Goal: Information Seeking & Learning: Learn about a topic

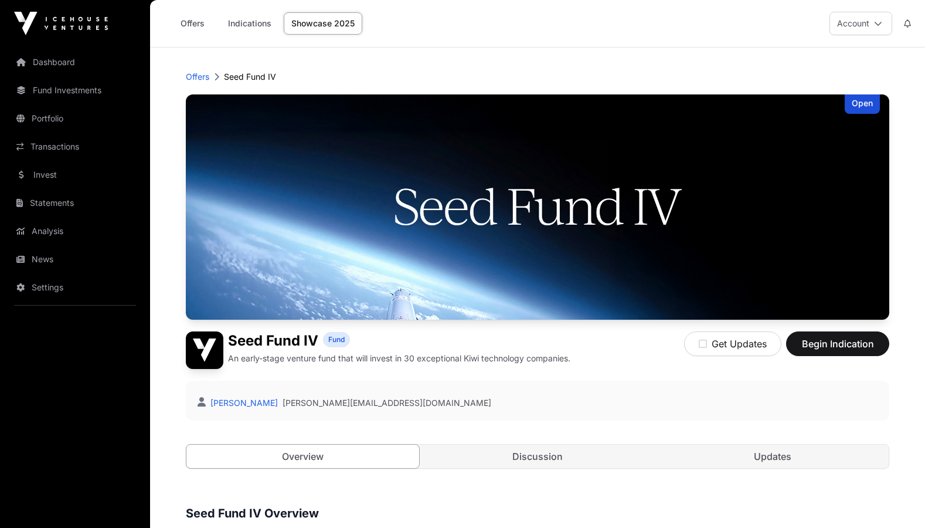
scroll to position [809, 0]
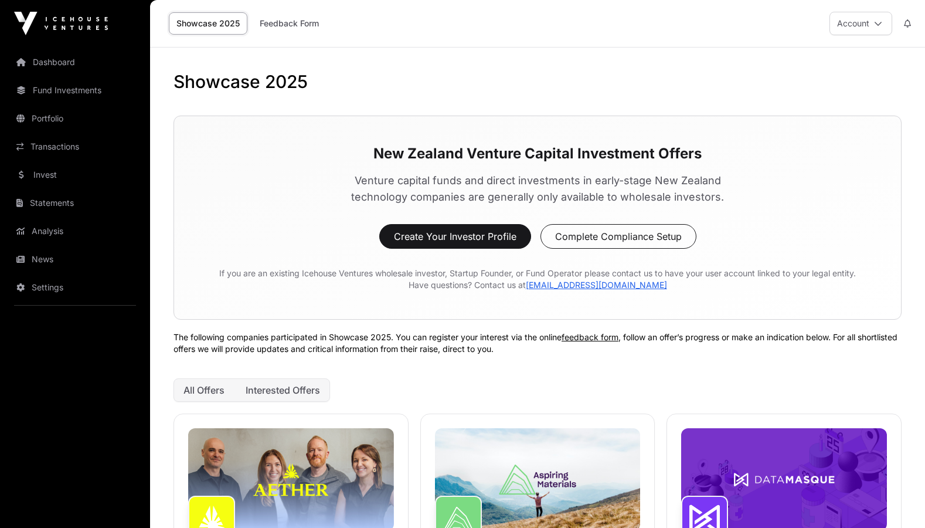
scroll to position [979, 0]
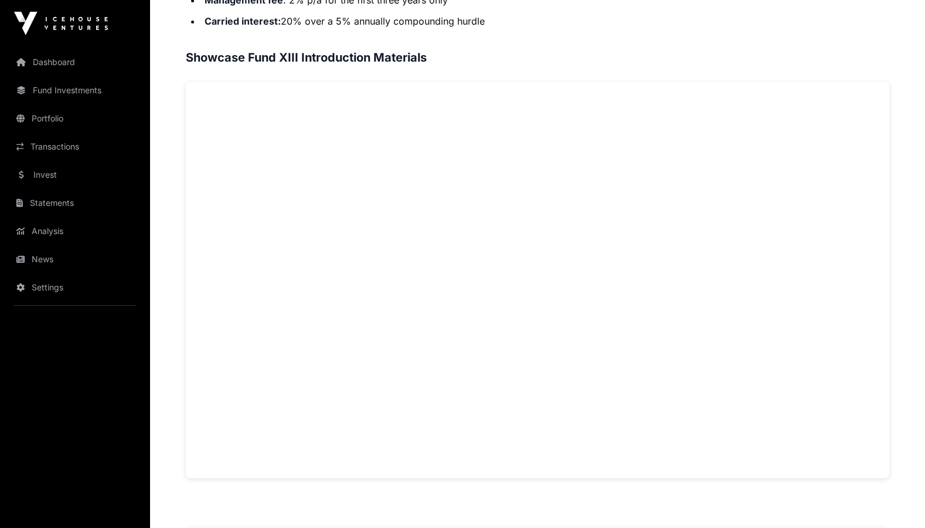
scroll to position [716, 0]
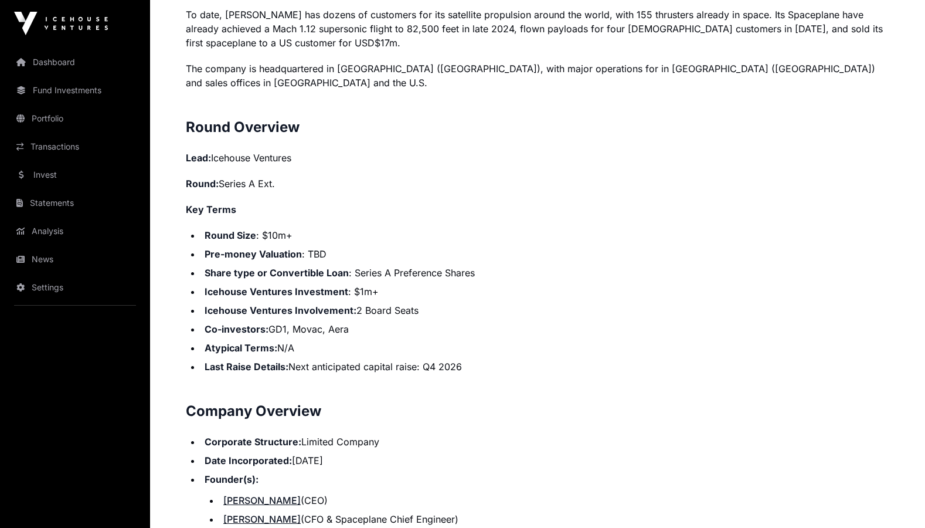
scroll to position [1029, 0]
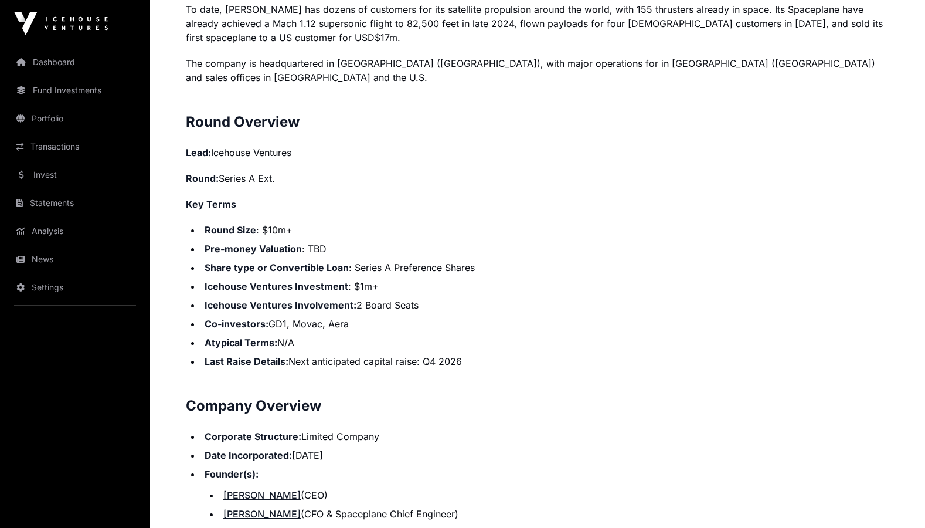
click at [411, 223] on li "Round Size : $10m+" at bounding box center [545, 230] width 689 height 14
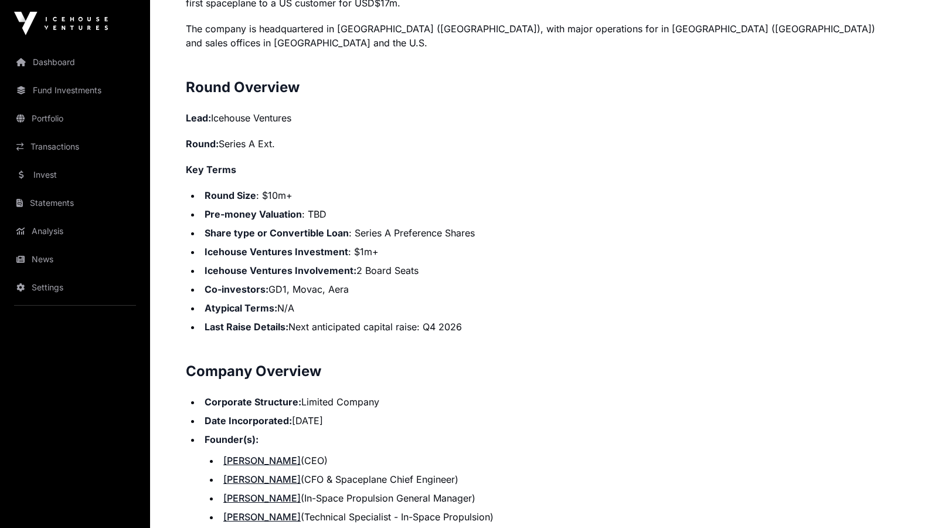
scroll to position [1075, 0]
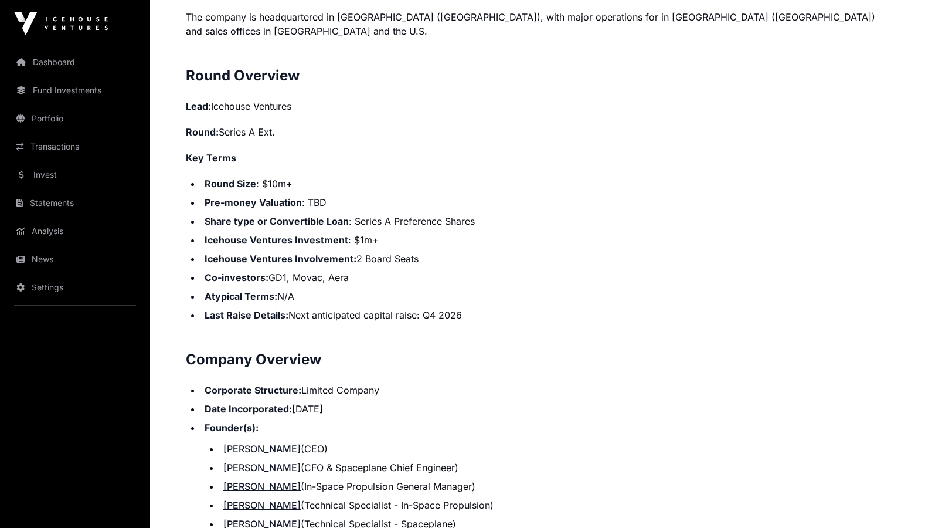
click at [408, 233] on li "Icehouse Ventures Investment : $1m+" at bounding box center [545, 240] width 689 height 14
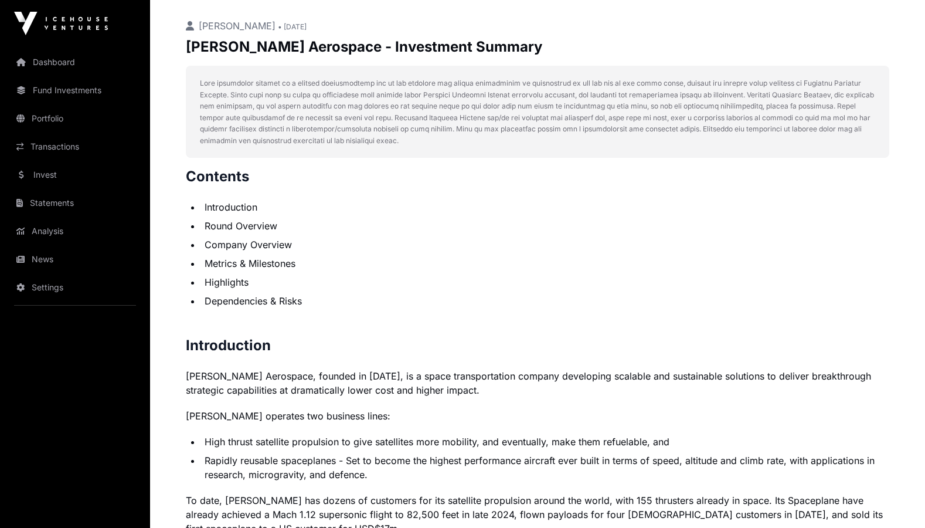
scroll to position [228, 0]
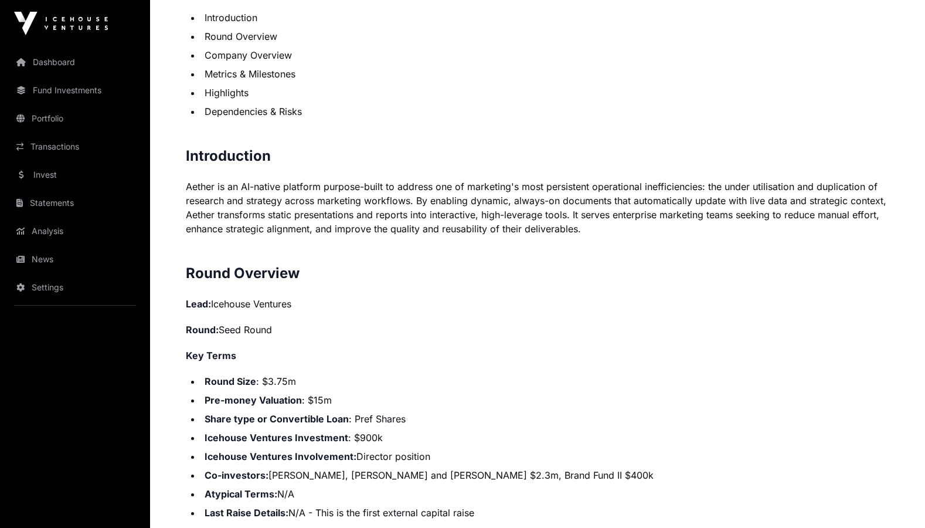
scroll to position [900, 0]
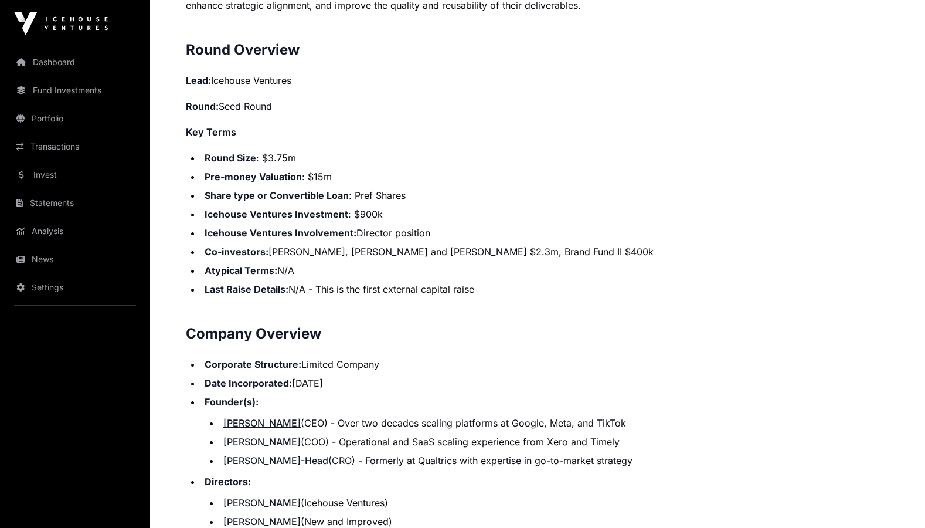
scroll to position [953, 0]
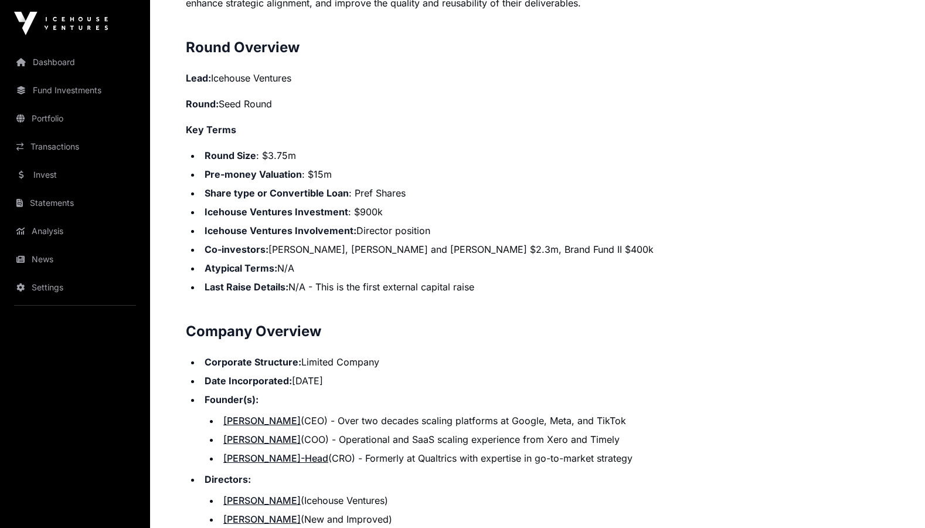
click at [382, 104] on p "Round: Seed Round" at bounding box center [538, 104] width 704 height 14
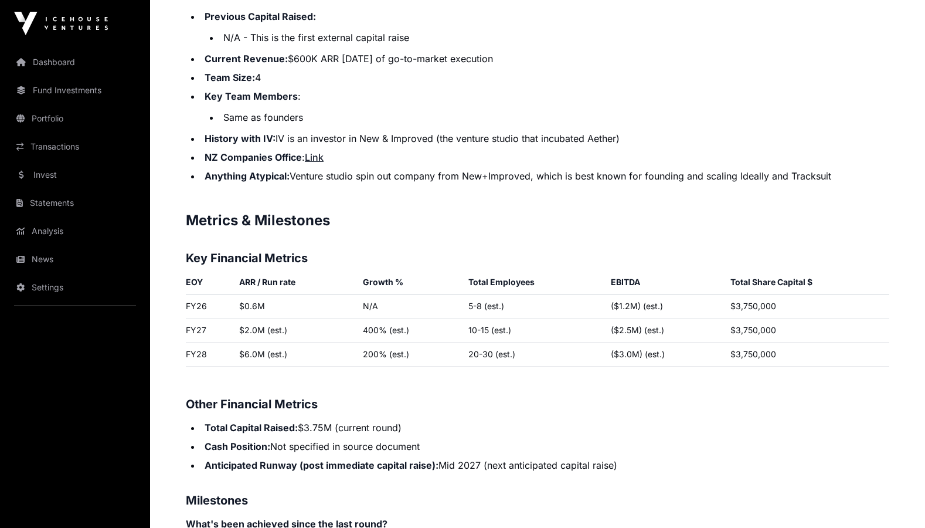
scroll to position [1515, 0]
click at [291, 212] on h2 "Metrics & Milestones" at bounding box center [538, 219] width 704 height 19
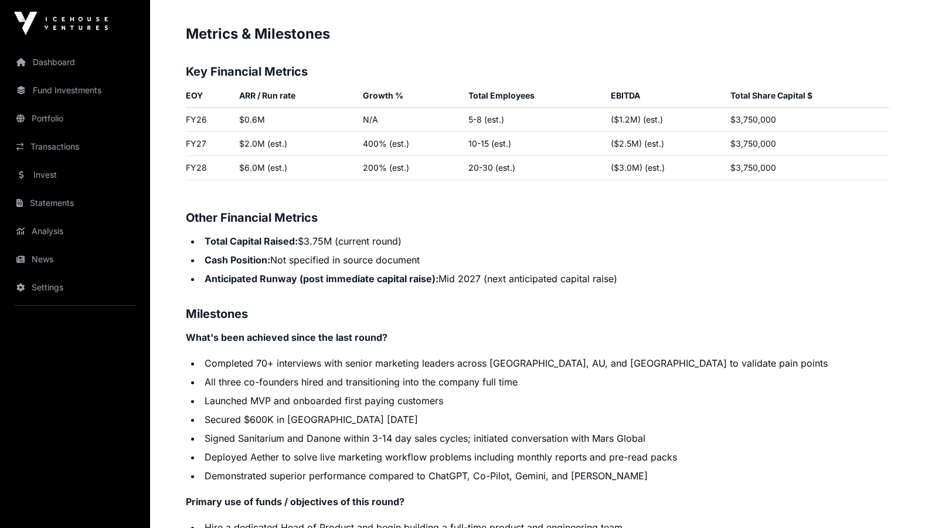
scroll to position [1647, 0]
